Goal: Book appointment/travel/reservation

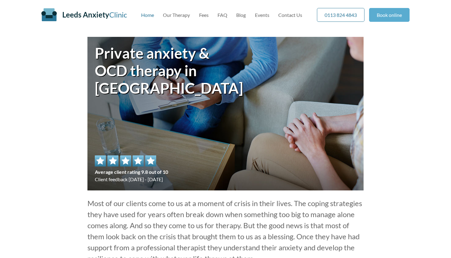
click at [394, 13] on link "Book online" at bounding box center [389, 15] width 40 height 14
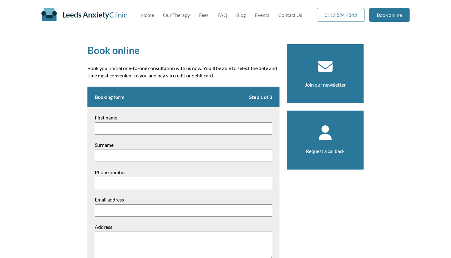
click at [202, 11] on div "Leeds Anxiety Clinic Skip to main content Home Our Therapy Fees FAQ Blog Events…" at bounding box center [225, 14] width 368 height 29
click at [203, 15] on link "Fees" at bounding box center [204, 15] width 10 height 6
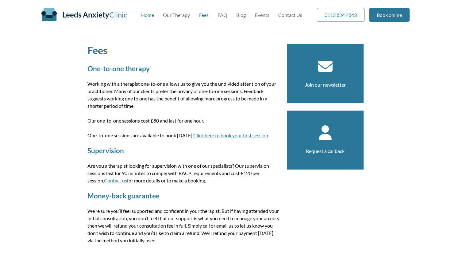
click at [152, 16] on link "Home" at bounding box center [147, 15] width 13 height 6
